Goal: Book appointment/travel/reservation

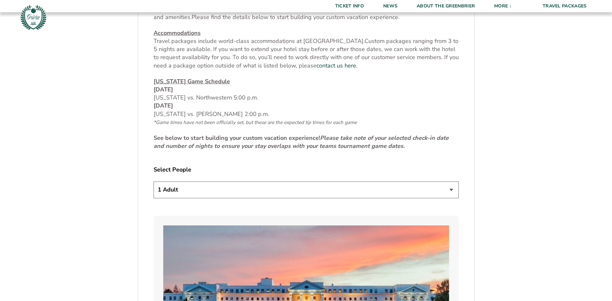
scroll to position [291, 0]
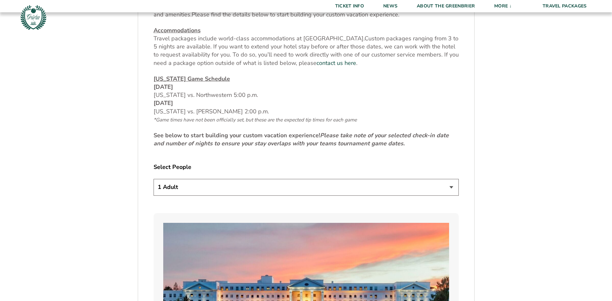
click at [455, 186] on select "1 Adult 2 Adults 3 Adults 4 Adults 2 Adults + 1 Child 2 Adults + 2 Children 2 A…" at bounding box center [306, 187] width 305 height 16
select select "2 Adults"
click at [154, 179] on select "1 Adult 2 Adults 3 Adults 4 Adults 2 Adults + 1 Child 2 Adults + 2 Children 2 A…" at bounding box center [306, 187] width 305 height 16
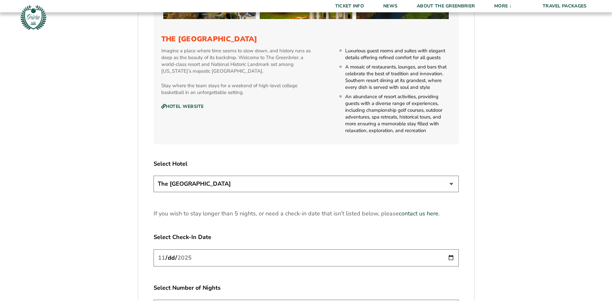
scroll to position [710, 0]
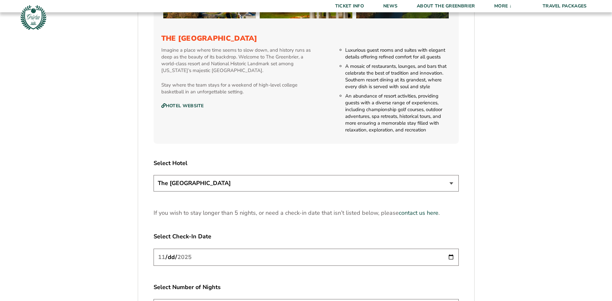
click at [452, 182] on select "The [GEOGRAPHIC_DATA]" at bounding box center [306, 183] width 305 height 16
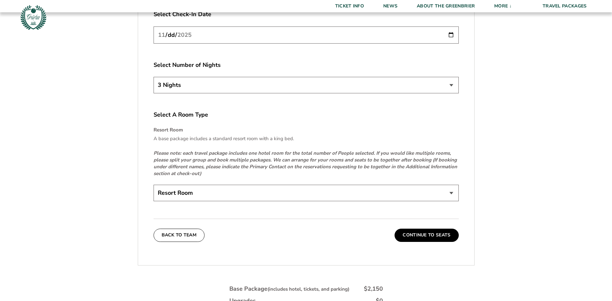
scroll to position [936, 0]
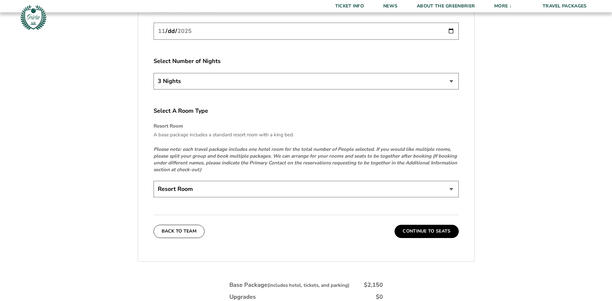
click at [451, 190] on select "Resort Room" at bounding box center [306, 189] width 305 height 16
click at [448, 232] on button "Continue To Seats" at bounding box center [427, 231] width 64 height 13
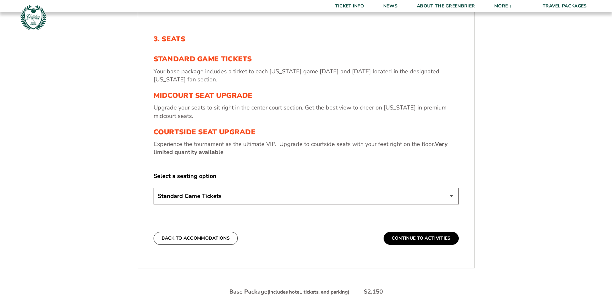
scroll to position [239, 0]
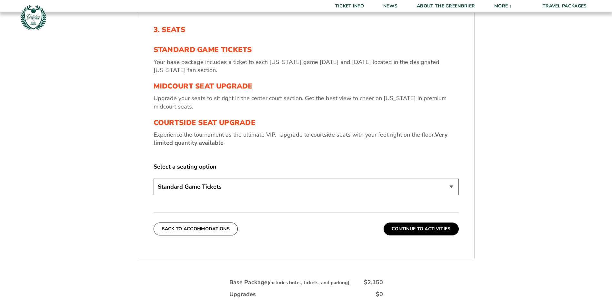
click at [453, 185] on select "Standard Game Tickets Midcourt Seat Upgrade (+$130 per person) Courtside Seat U…" at bounding box center [306, 187] width 305 height 16
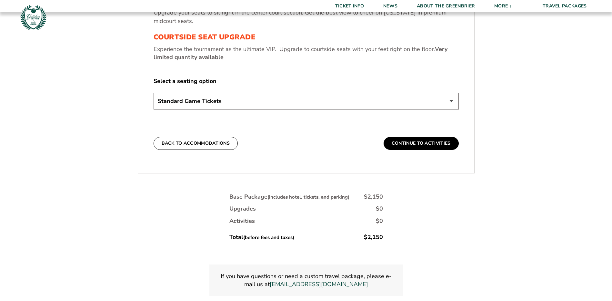
scroll to position [336, 0]
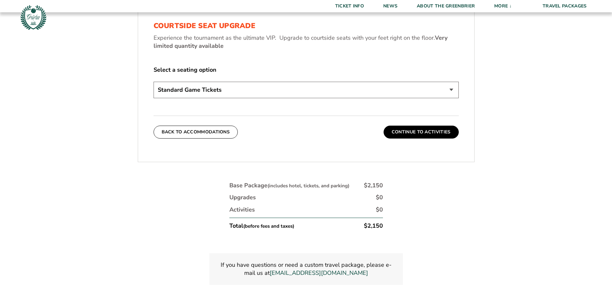
click at [451, 87] on select "Standard Game Tickets Midcourt Seat Upgrade (+$130 per person) Courtside Seat U…" at bounding box center [306, 90] width 305 height 16
select select "Courtside Seat Upgrade"
click at [154, 82] on select "Standard Game Tickets Midcourt Seat Upgrade (+$130 per person) Courtside Seat U…" at bounding box center [306, 90] width 305 height 16
click at [410, 132] on button "Continue To Activities" at bounding box center [421, 132] width 75 height 13
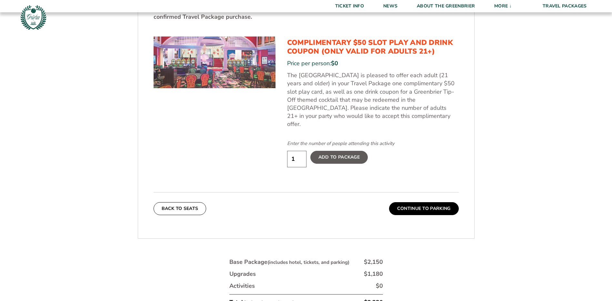
scroll to position [368, 0]
drag, startPoint x: 299, startPoint y: 153, endPoint x: 227, endPoint y: 152, distance: 72.0
click at [287, 152] on input "1" at bounding box center [296, 159] width 19 height 16
type input "0"
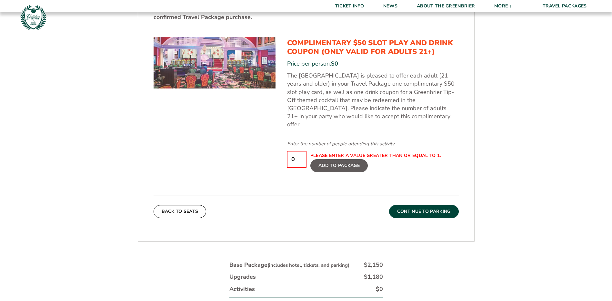
click at [432, 205] on button "Continue To Parking" at bounding box center [424, 211] width 70 height 13
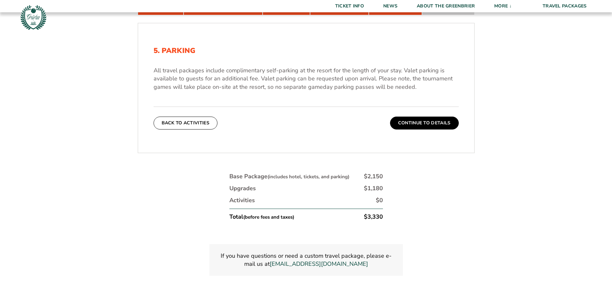
scroll to position [207, 0]
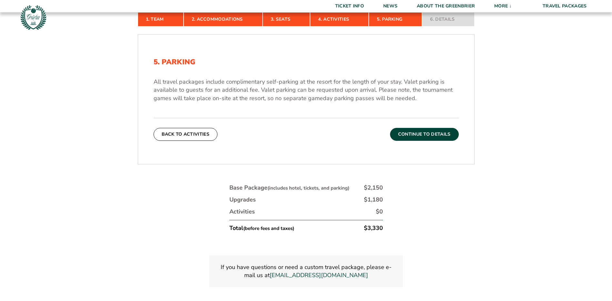
click at [419, 133] on button "Continue To Details" at bounding box center [424, 134] width 69 height 13
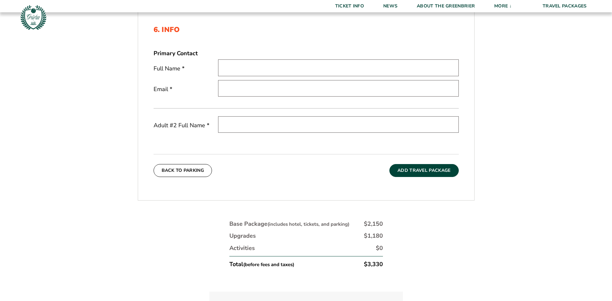
scroll to position [142, 0]
